Goal: Check status: Check status

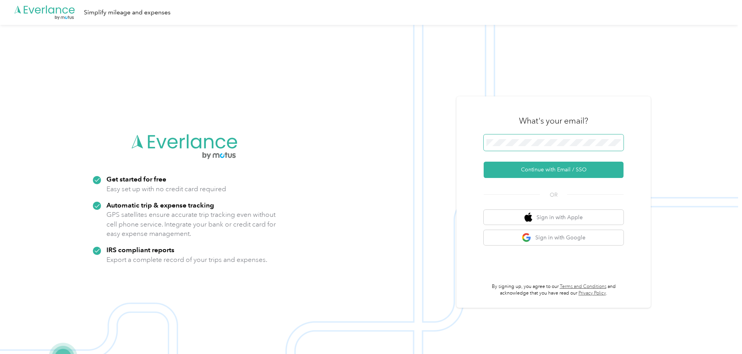
click at [571, 138] on span at bounding box center [554, 142] width 140 height 16
click at [546, 173] on button "Continue with Email / SSO" at bounding box center [554, 170] width 140 height 16
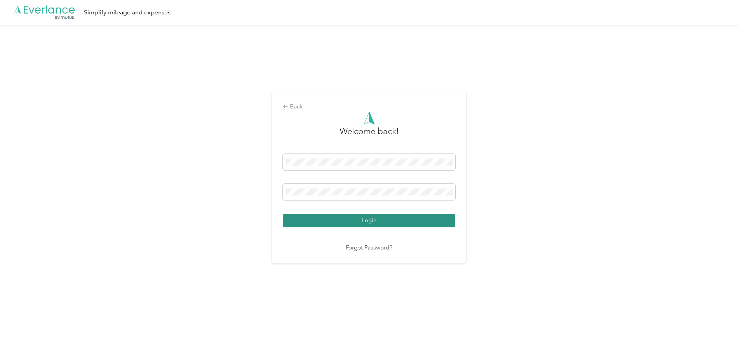
click at [381, 221] on button "Login" at bounding box center [369, 221] width 173 height 14
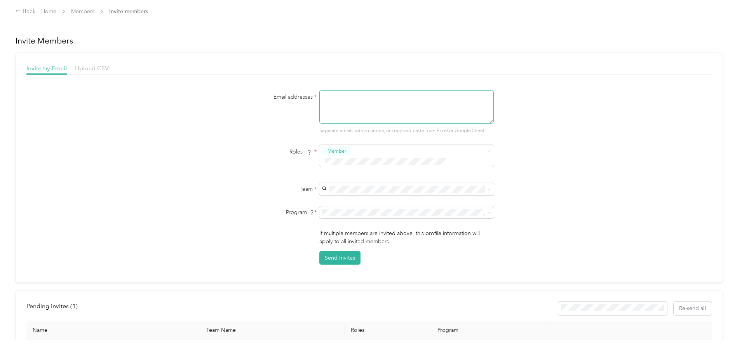
click at [352, 95] on textarea at bounding box center [407, 106] width 175 height 33
click at [94, 12] on link "Members" at bounding box center [82, 11] width 23 height 7
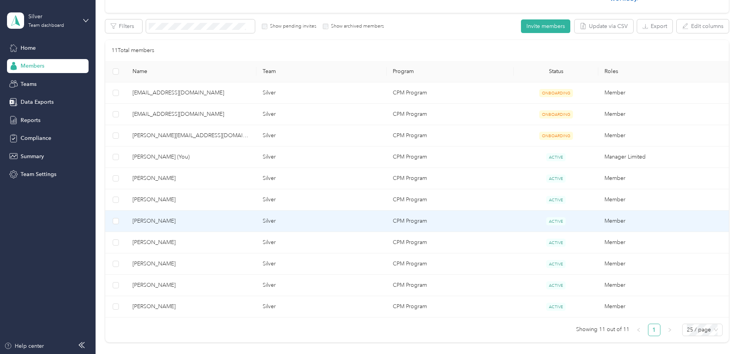
scroll to position [201, 0]
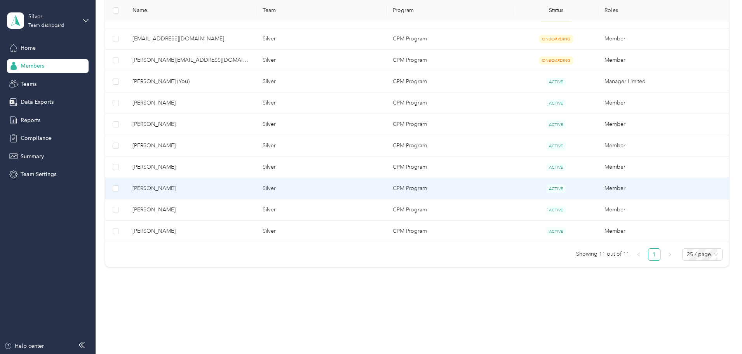
click at [330, 192] on td "Silver" at bounding box center [322, 188] width 130 height 21
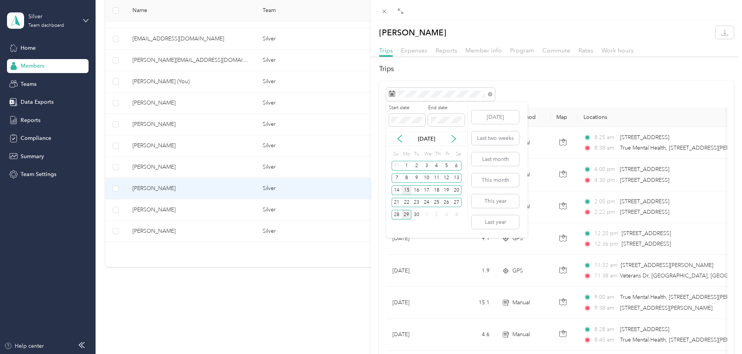
click at [407, 192] on div "15" at bounding box center [407, 190] width 10 height 10
click at [445, 189] on div "19" at bounding box center [447, 190] width 10 height 10
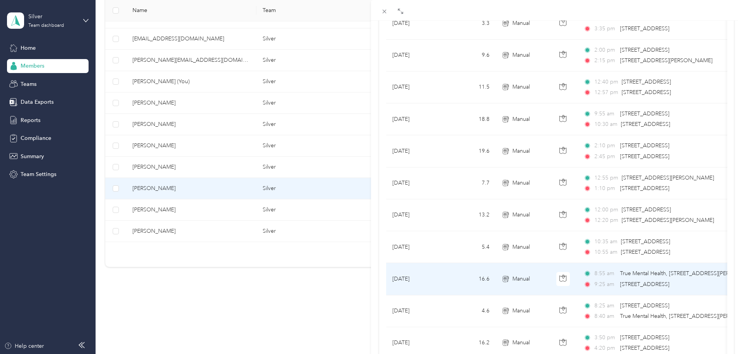
scroll to position [522, 0]
